Goal: Find specific page/section: Find specific page/section

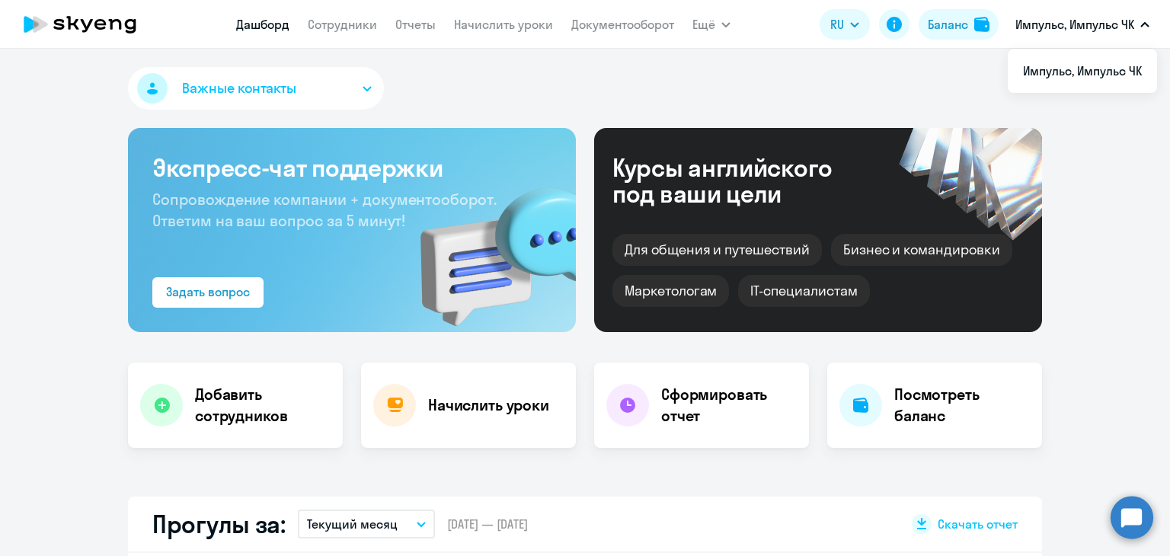
select select "30"
click at [1066, 27] on p "Импульс, Импульс ЧК" at bounding box center [1074, 24] width 119 height 18
click at [356, 36] on nav "Дашборд Сотрудники Отчеты Начислить уроки Документооборот" at bounding box center [455, 24] width 438 height 30
click at [342, 28] on link "Сотрудники" at bounding box center [342, 24] width 69 height 15
select select "30"
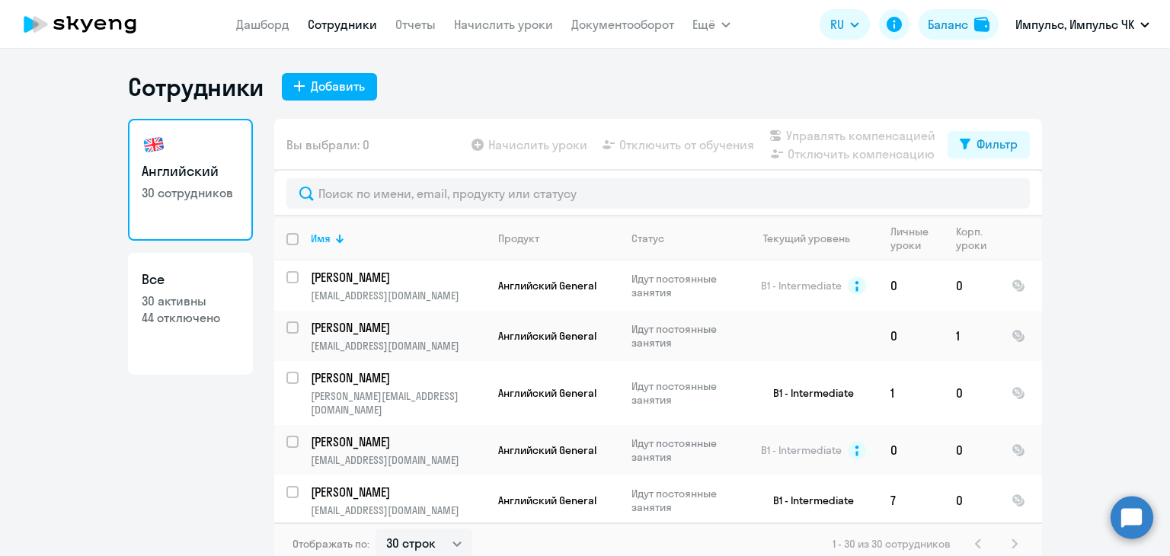
click at [219, 72] on h1 "Сотрудники" at bounding box center [196, 87] width 136 height 30
click at [251, 26] on link "Дашборд" at bounding box center [262, 24] width 53 height 15
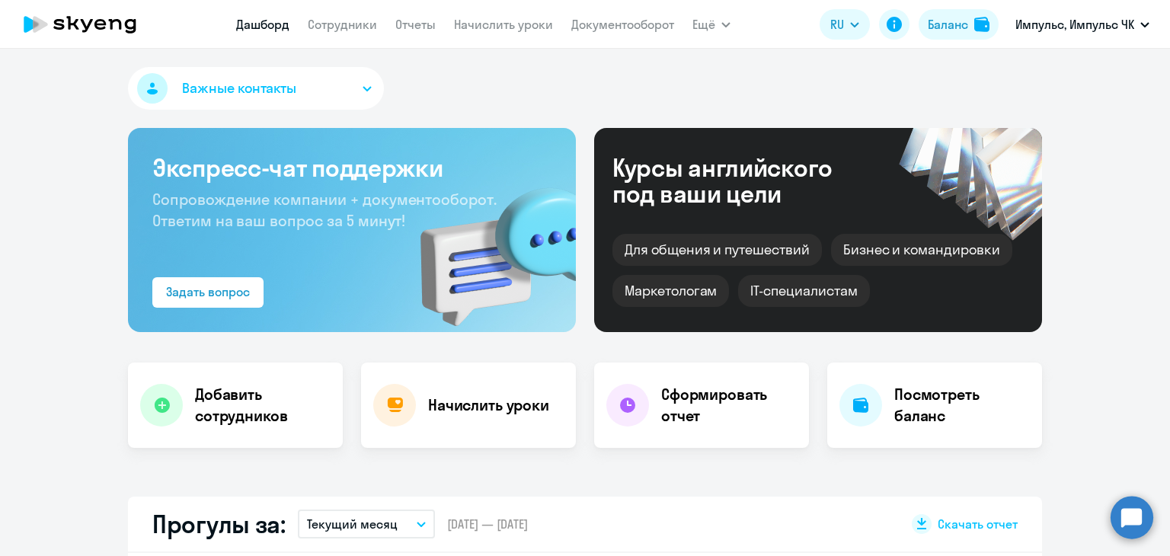
select select "30"
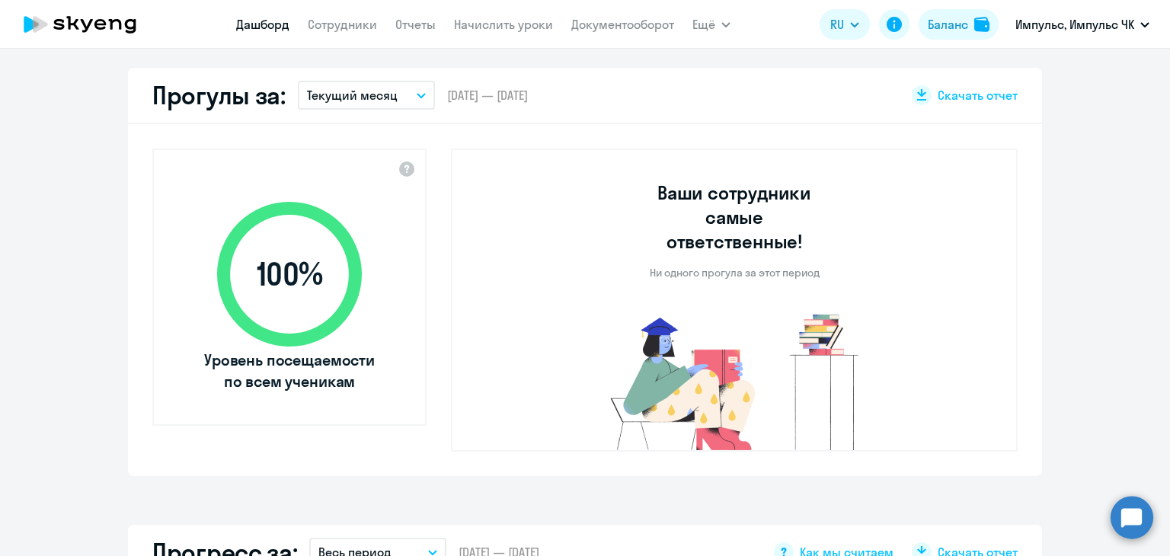
scroll to position [430, 0]
click at [392, 89] on button "Текущий месяц" at bounding box center [366, 94] width 137 height 29
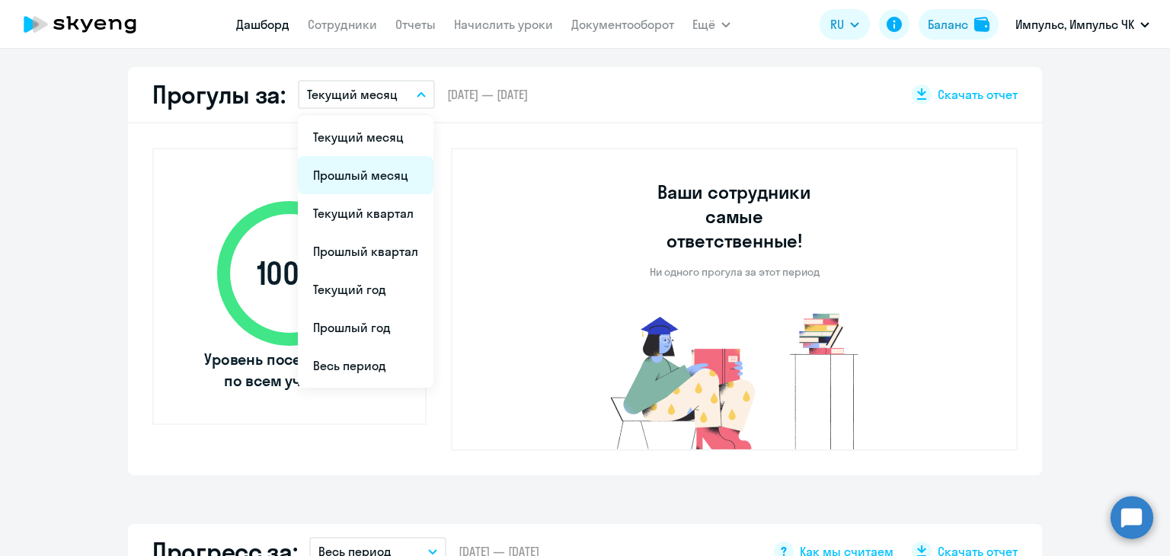
click at [385, 179] on li "Прошлый месяц" at bounding box center [366, 175] width 136 height 38
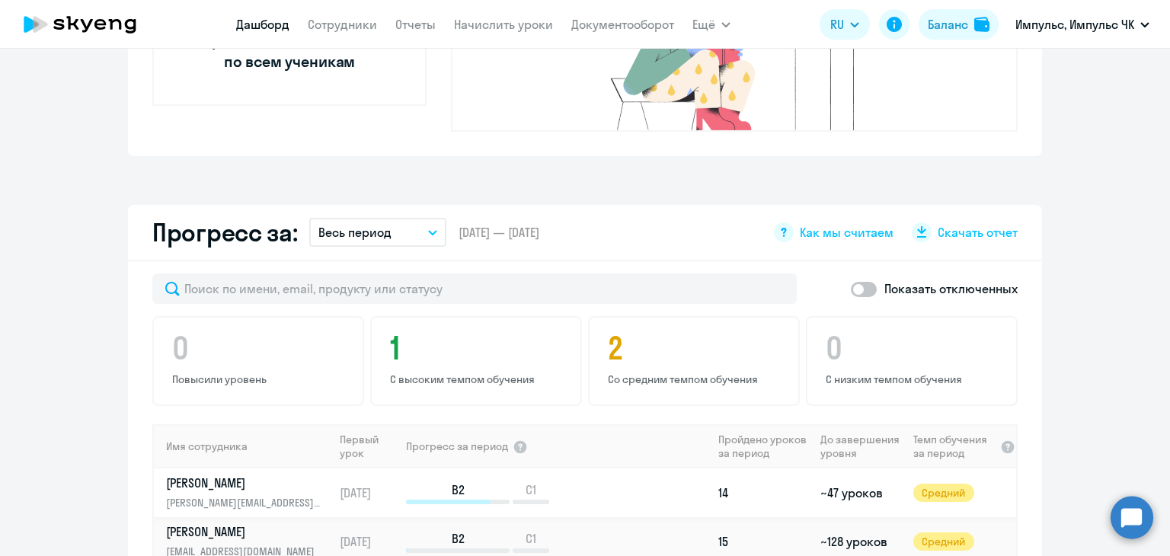
scroll to position [750, 0]
drag, startPoint x: 575, startPoint y: 203, endPoint x: 625, endPoint y: 297, distance: 106.0
click at [625, 297] on div "Прогресс за: Весь период – 13.12.2023 — 11.08.2025 Как мы считаем Скачать отчет…" at bounding box center [585, 511] width 914 height 614
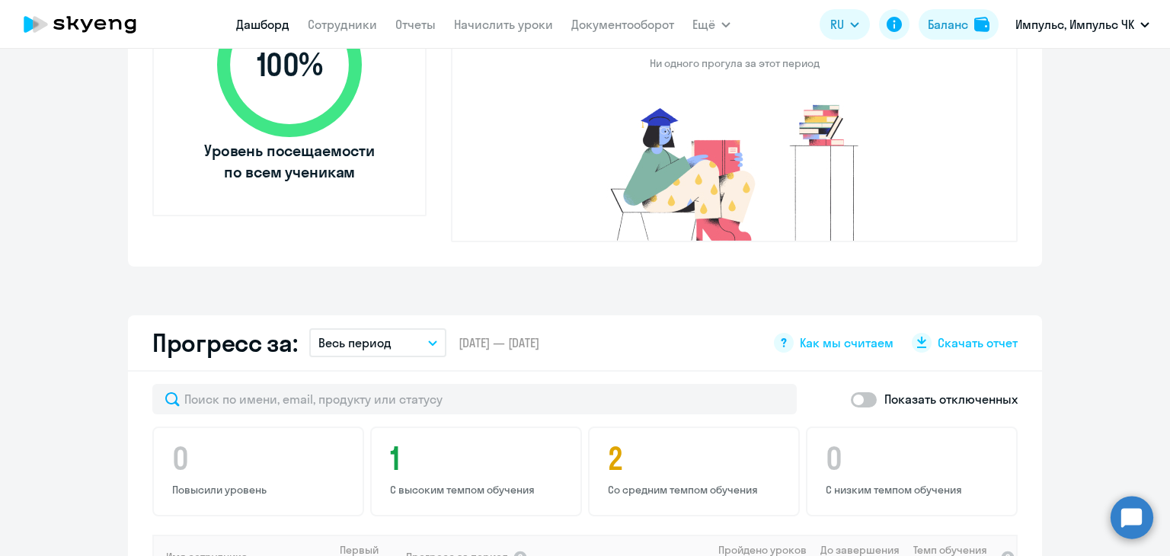
scroll to position [636, 0]
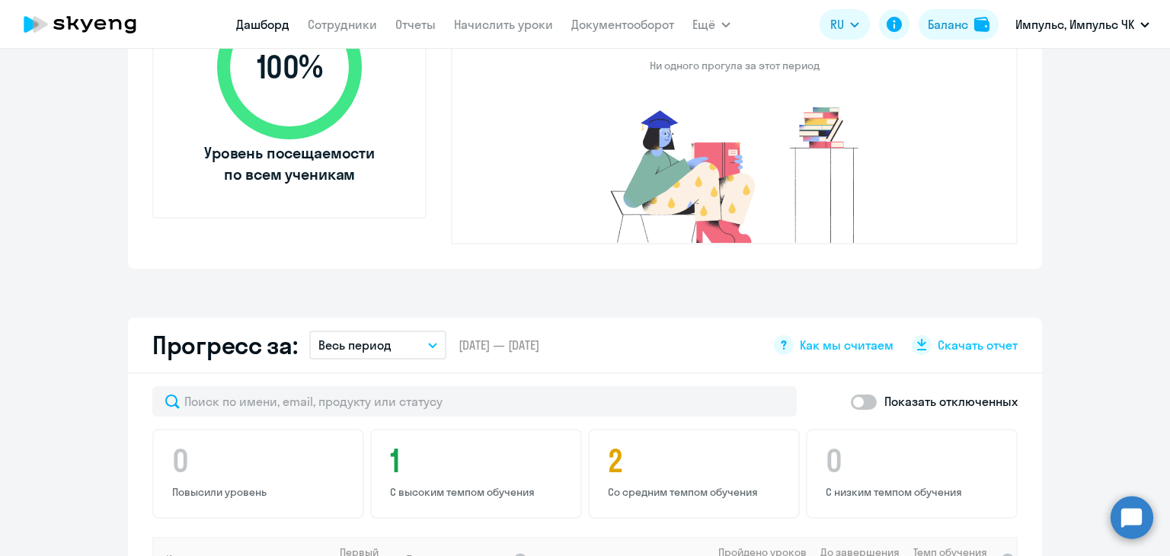
click at [625, 318] on div "Прогресс за: Весь период – 13.12.2023 — 11.08.2025 Как мы считаем Скачать отчет" at bounding box center [585, 346] width 914 height 56
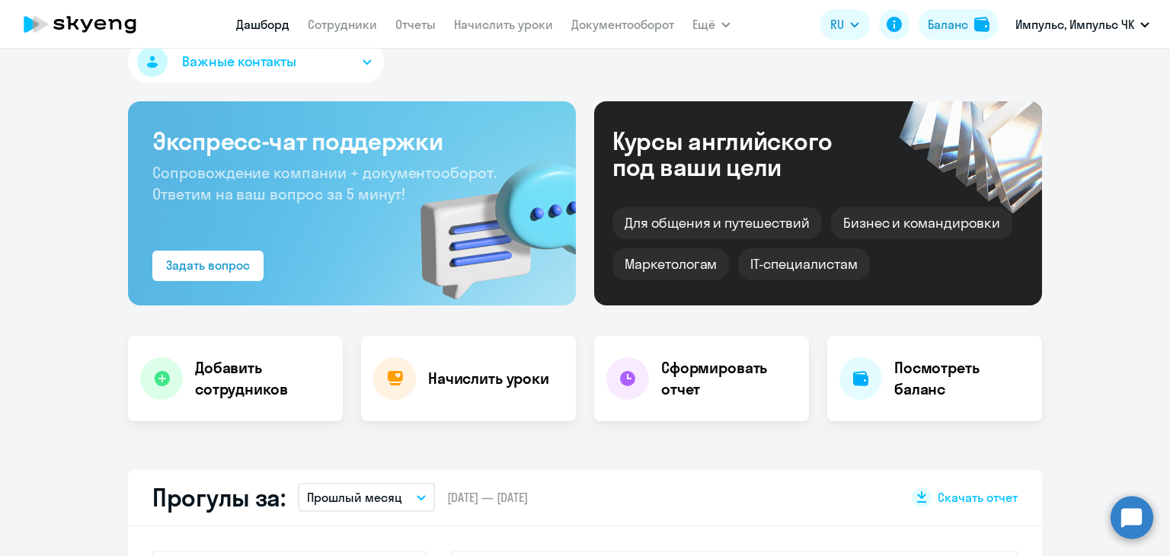
scroll to position [0, 0]
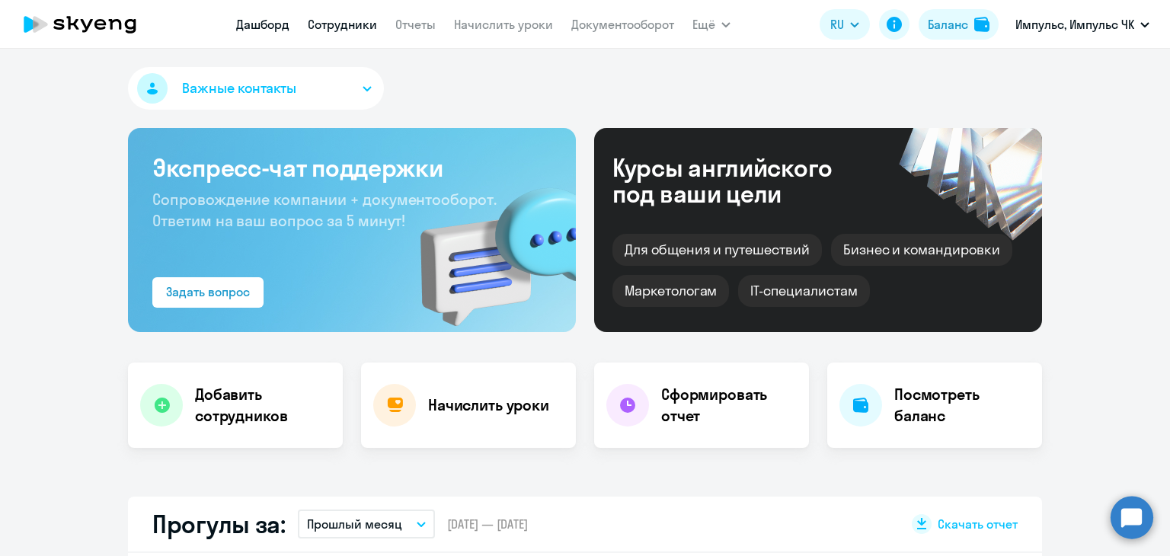
click at [338, 30] on link "Сотрудники" at bounding box center [342, 24] width 69 height 15
select select "30"
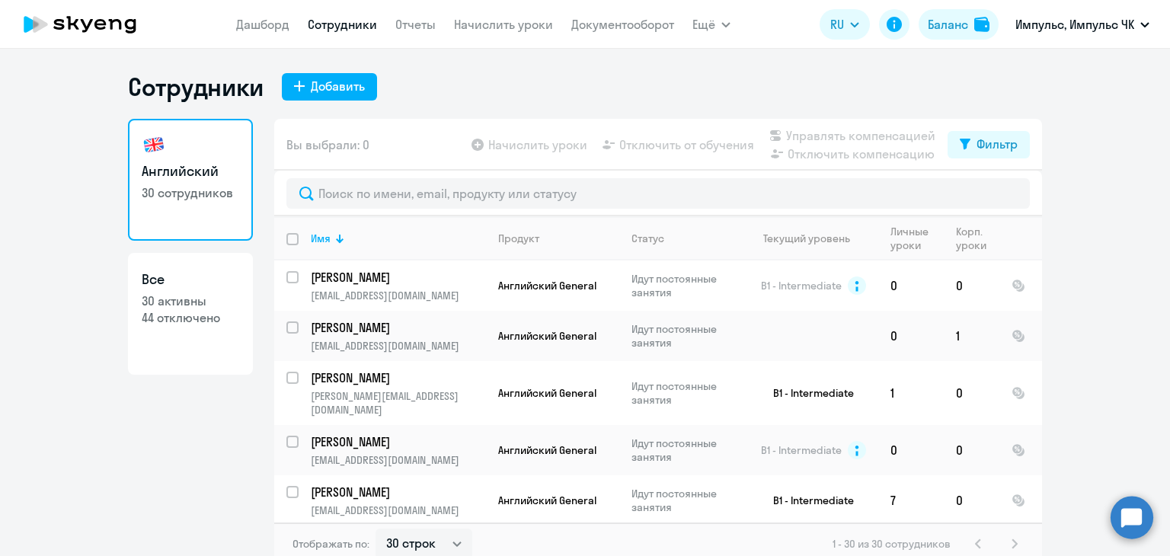
click at [1076, 208] on ng-component "Сотрудники Добавить Английский 30 сотрудников Все 30 активны 44 отключено Вы вы…" at bounding box center [585, 319] width 1170 height 494
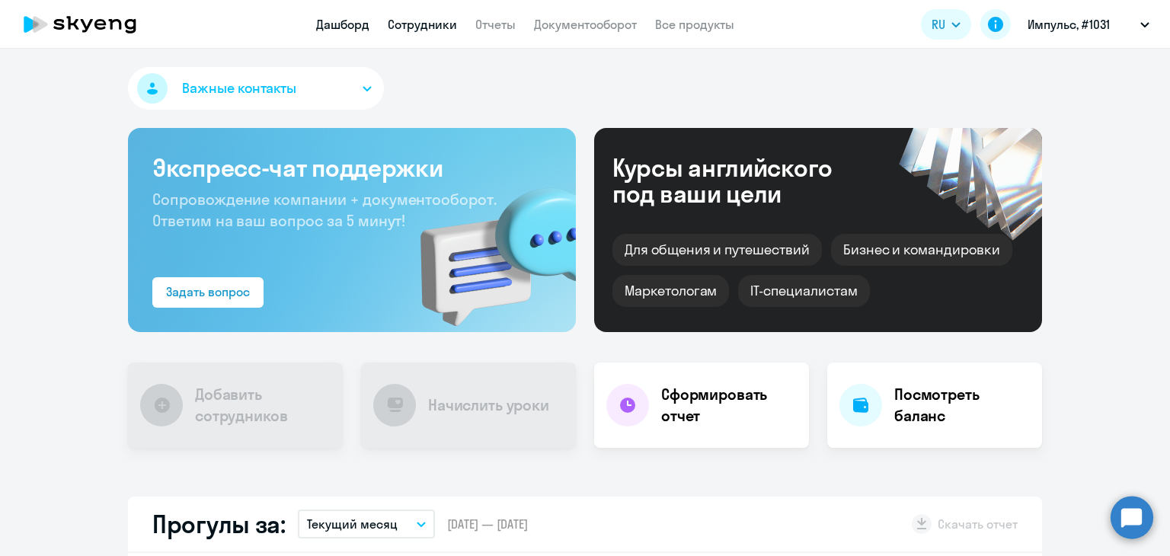
select select "30"
click at [418, 25] on link "Сотрудники" at bounding box center [422, 24] width 69 height 15
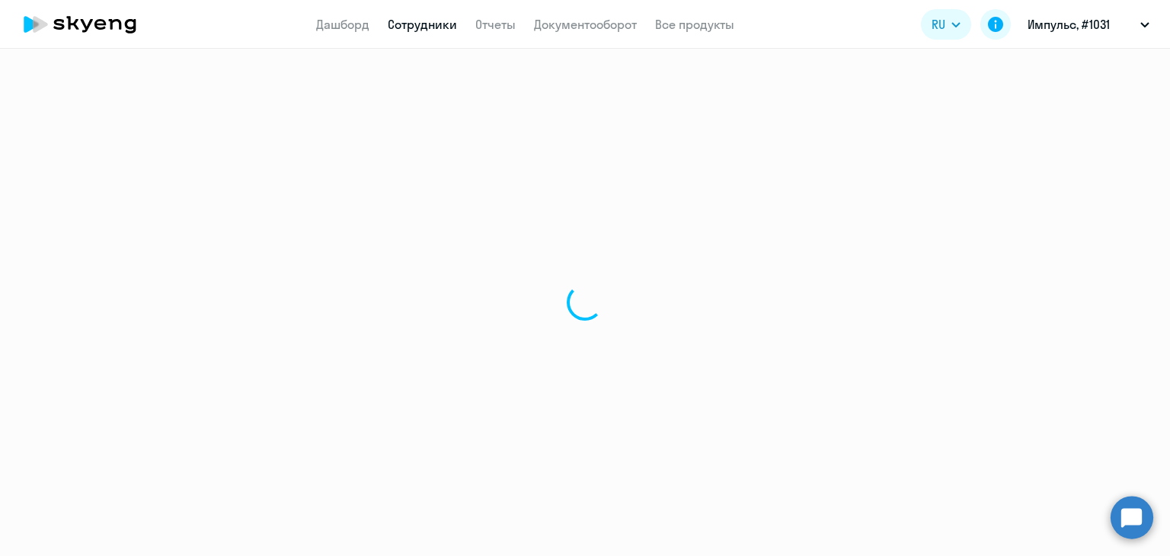
select select "30"
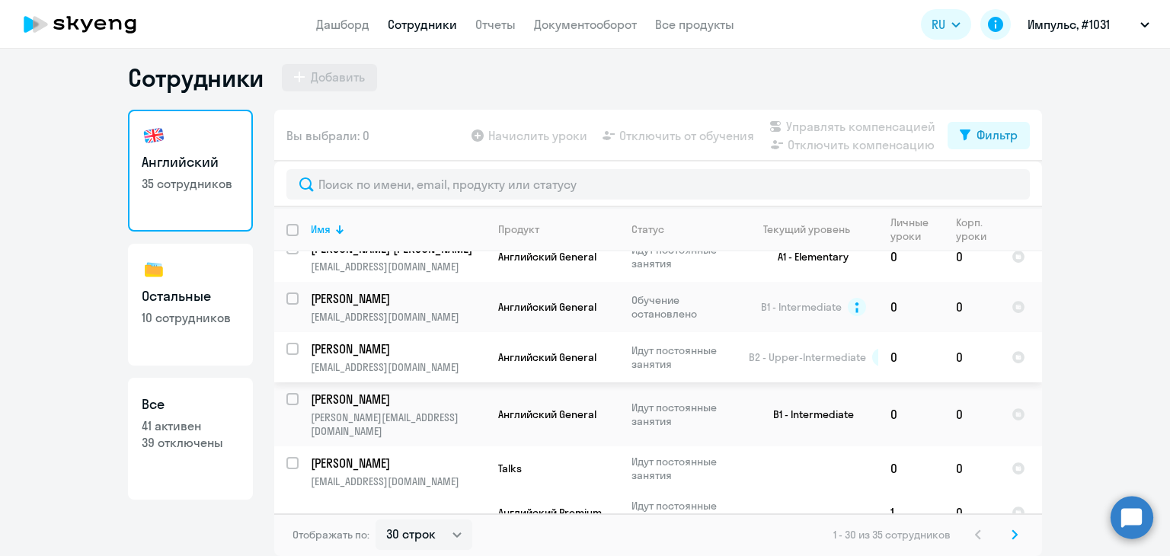
scroll to position [136, 0]
click at [188, 322] on p "10 сотрудников" at bounding box center [191, 317] width 98 height 17
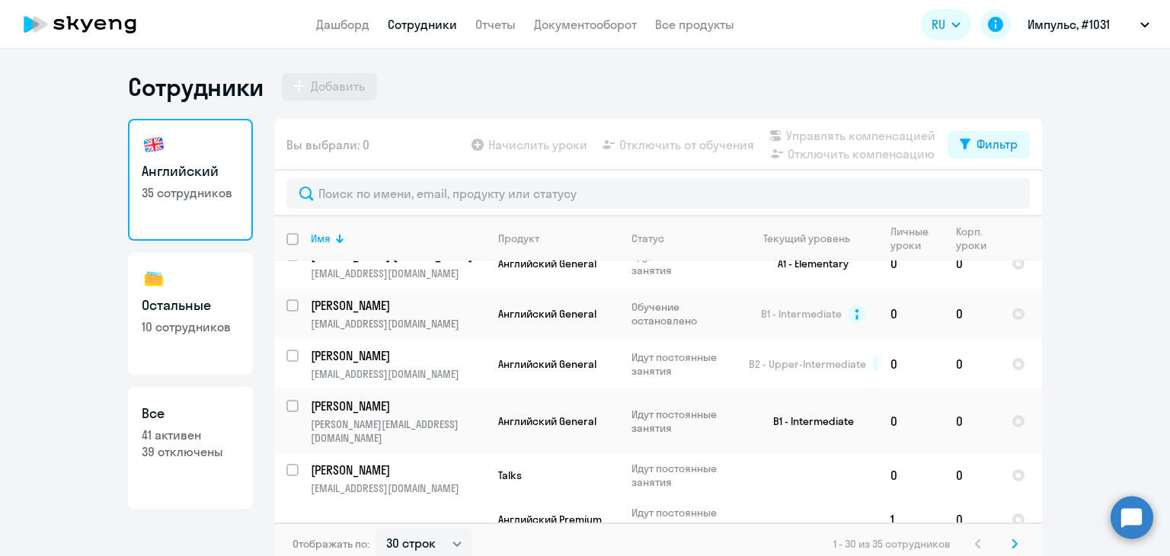
select select "30"
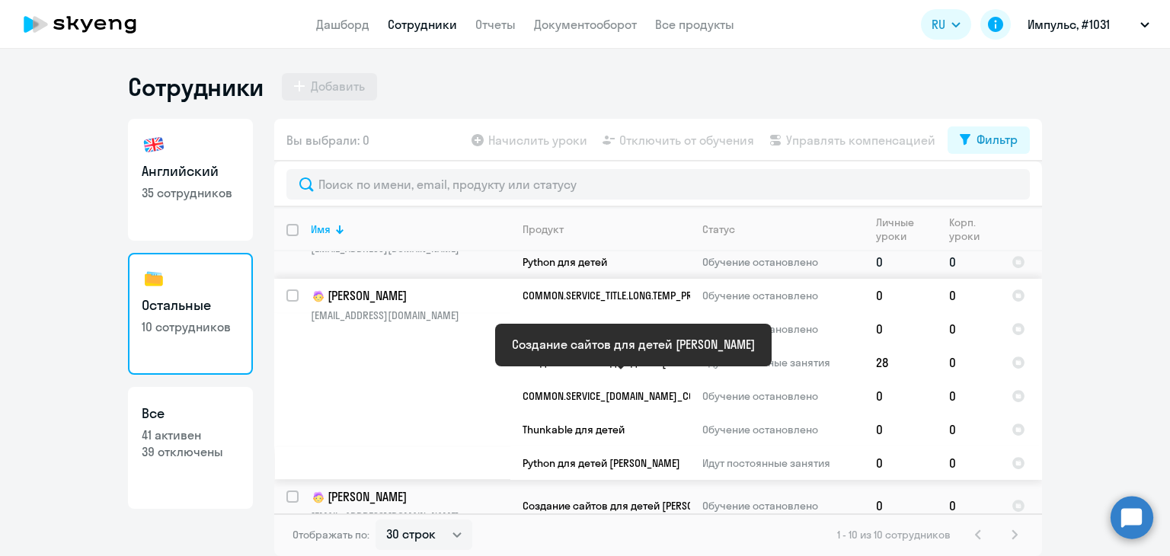
scroll to position [433, 0]
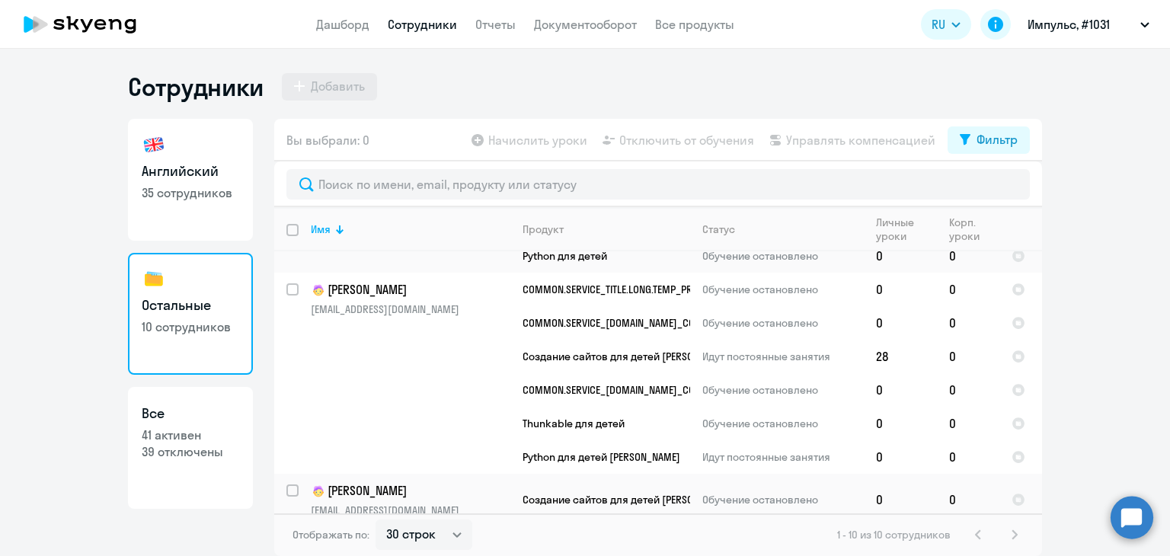
click at [104, 261] on ng-component "Сотрудники Добавить Английский 35 сотрудников Остальные 10 сотрудников Все 41 а…" at bounding box center [585, 314] width 1170 height 484
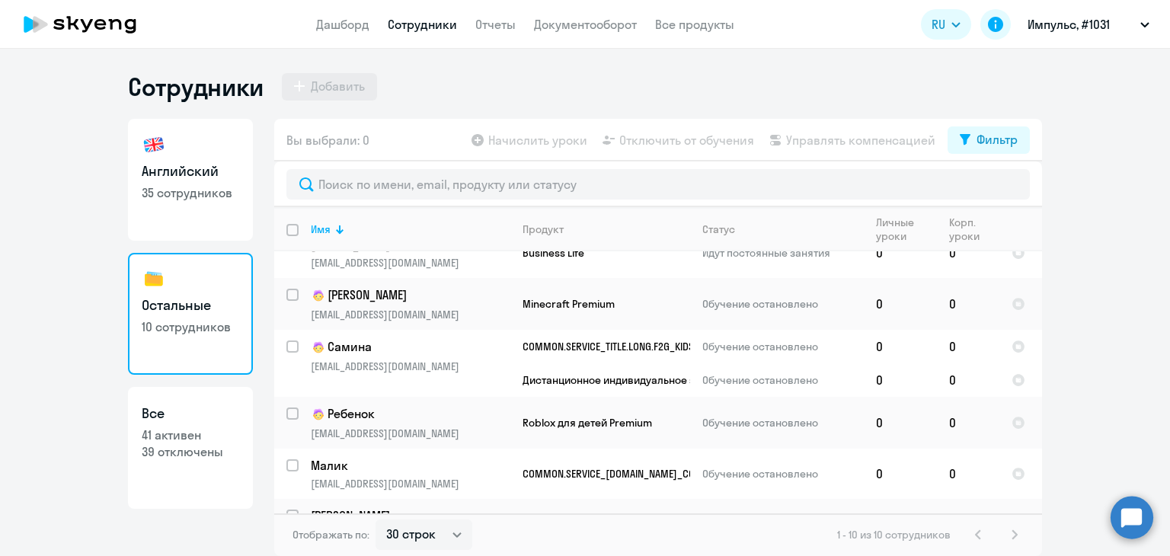
scroll to position [0, 0]
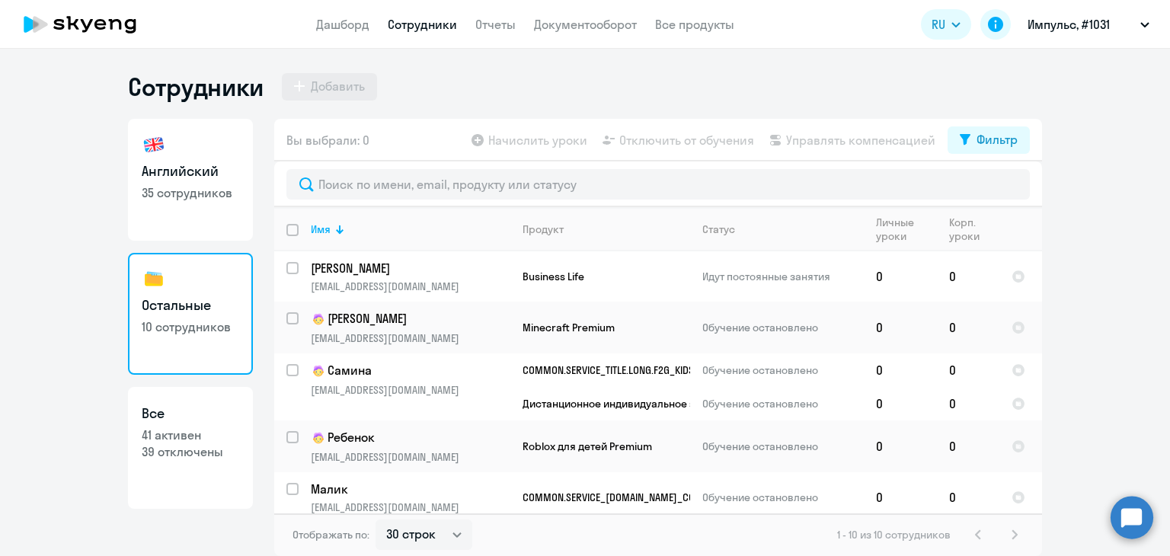
click at [189, 211] on link "Английский 35 сотрудников" at bounding box center [190, 180] width 125 height 122
select select "30"
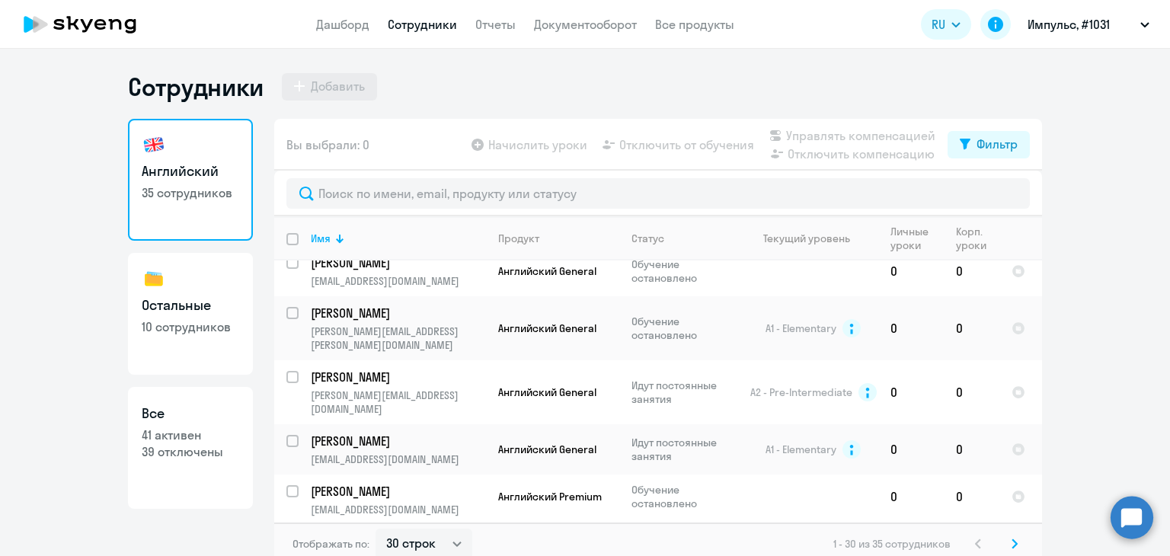
scroll to position [9, 0]
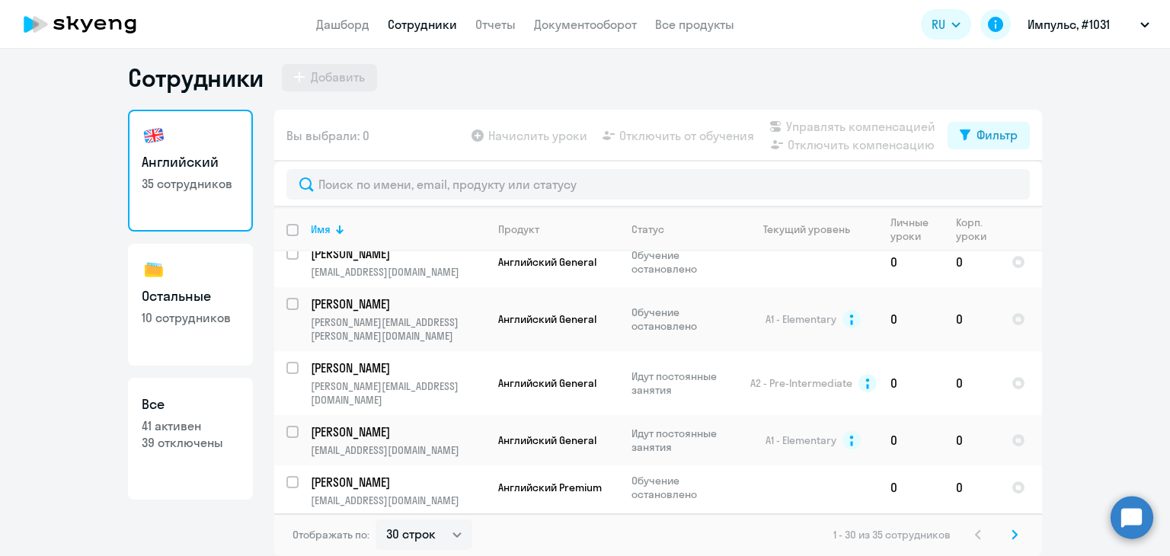
click at [101, 274] on ng-component "Сотрудники Добавить Английский 35 сотрудников Остальные 10 сотрудников Все 41 а…" at bounding box center [585, 309] width 1170 height 494
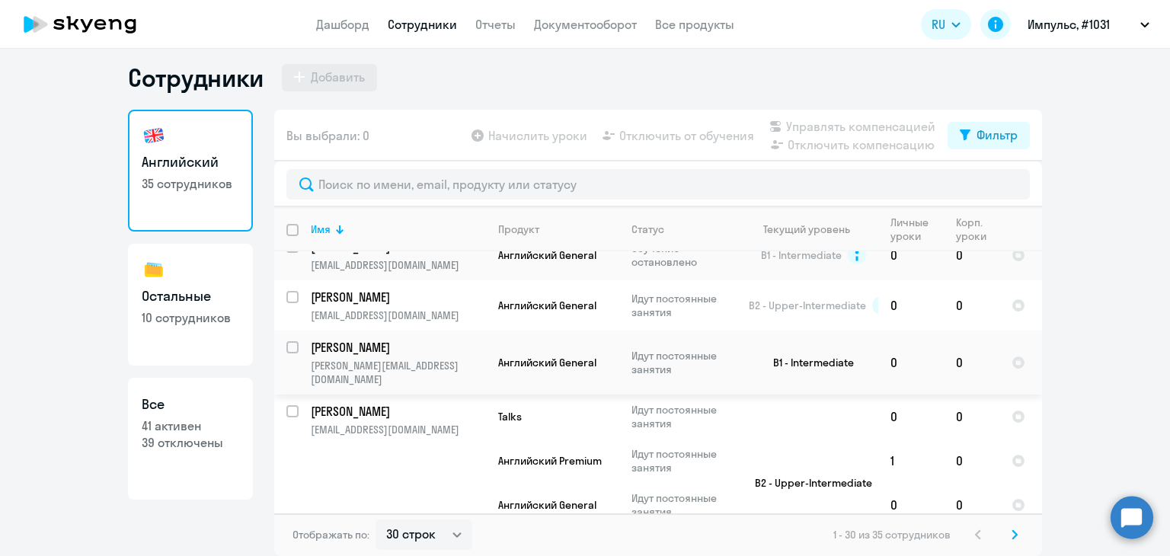
scroll to position [0, 0]
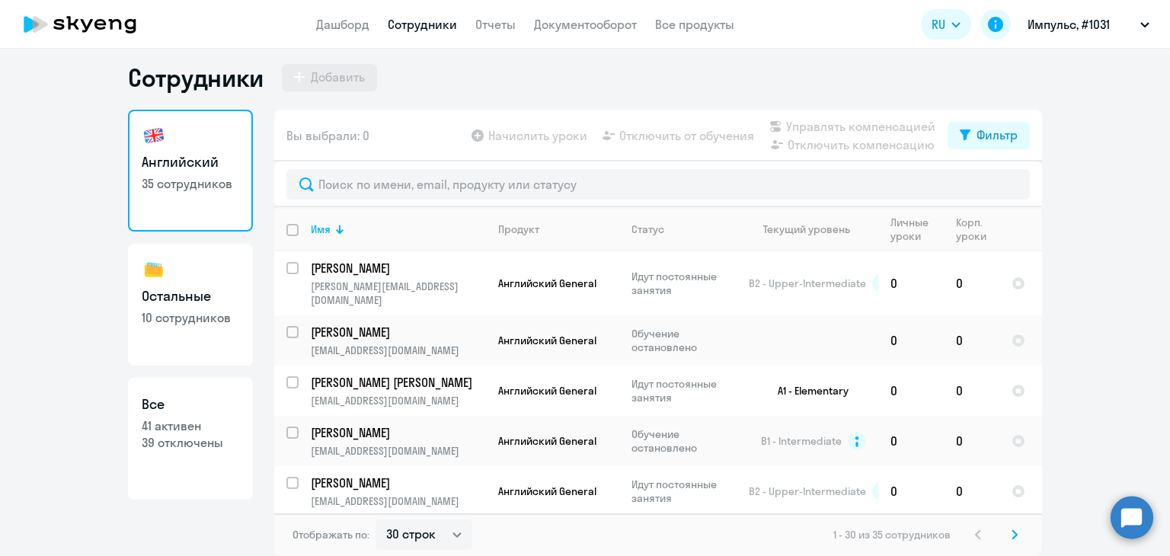
click at [76, 210] on ng-component "Сотрудники Добавить Английский 35 сотрудников Остальные 10 сотрудников Все 41 а…" at bounding box center [585, 309] width 1170 height 494
